Goal: Transaction & Acquisition: Purchase product/service

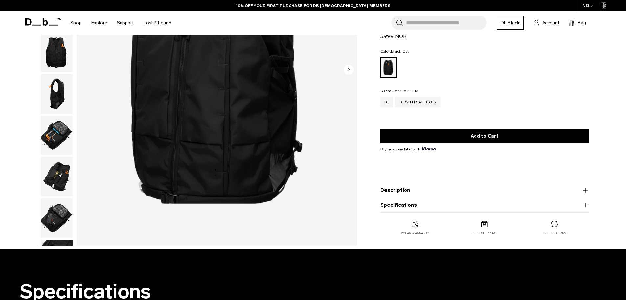
click at [60, 136] on img "button" at bounding box center [57, 134] width 32 height 39
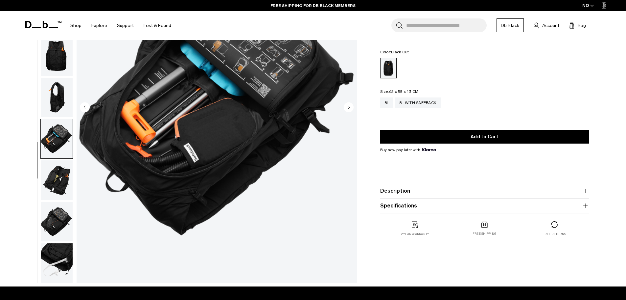
scroll to position [112, 0]
click at [62, 184] on img "button" at bounding box center [57, 179] width 32 height 39
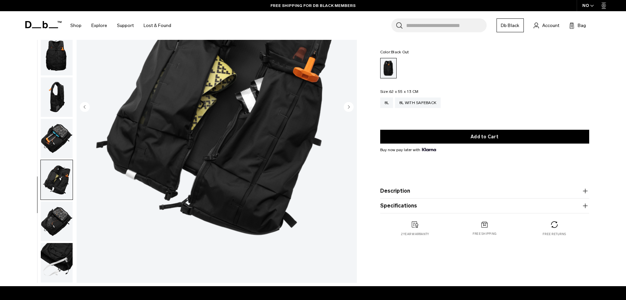
click at [58, 210] on img "button" at bounding box center [57, 220] width 32 height 39
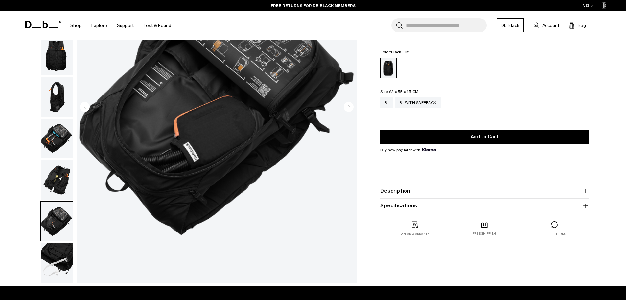
click at [57, 252] on img "button" at bounding box center [57, 262] width 32 height 39
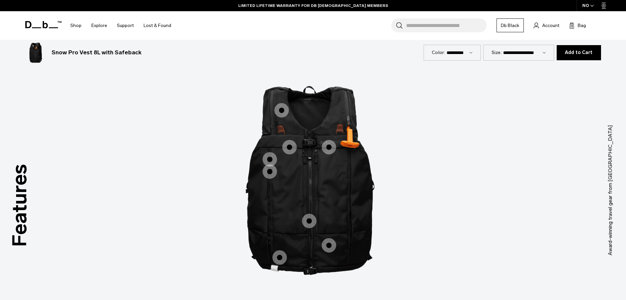
scroll to position [600, 0]
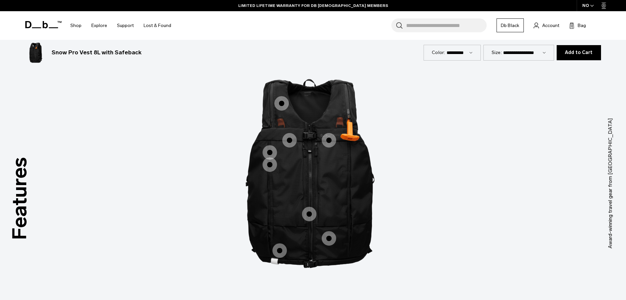
click at [327, 133] on span "1 / 3" at bounding box center [329, 140] width 14 height 14
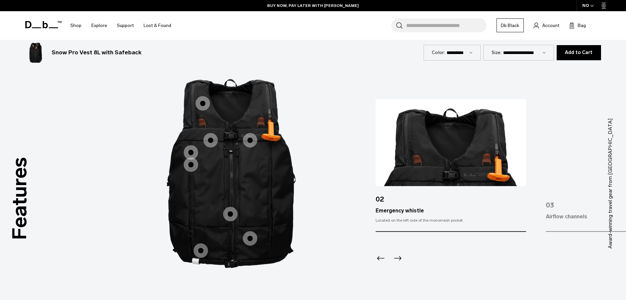
click at [400, 253] on icon "Next slide" at bounding box center [398, 258] width 11 height 11
